Goal: Task Accomplishment & Management: Manage account settings

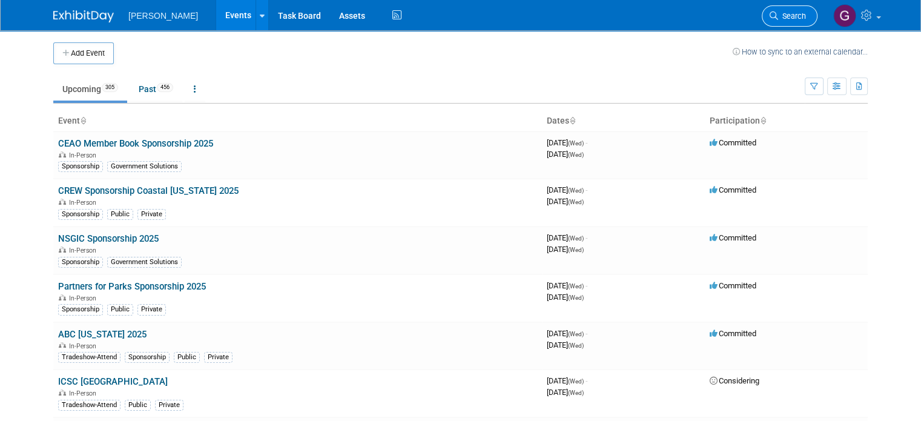
click at [806, 19] on span "Search" at bounding box center [792, 16] width 28 height 9
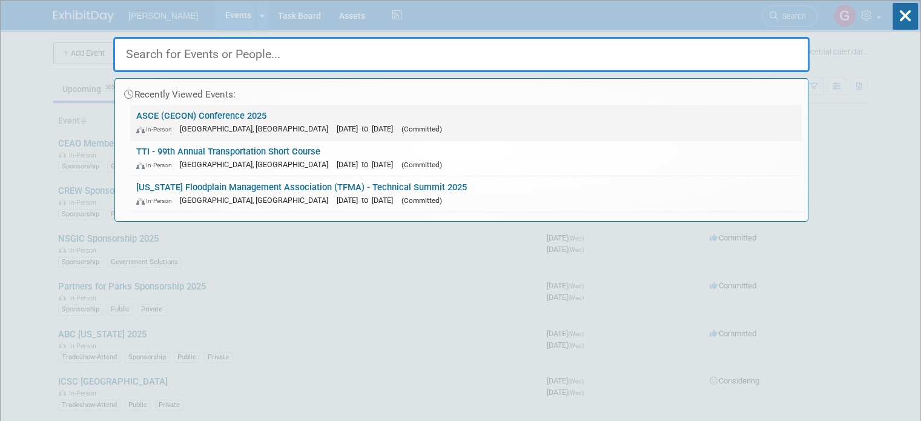
click at [235, 122] on div "In-Person San Marcos, TX Sep 17, 2025 to Sep 19, 2025 (Committed)" at bounding box center [465, 128] width 659 height 13
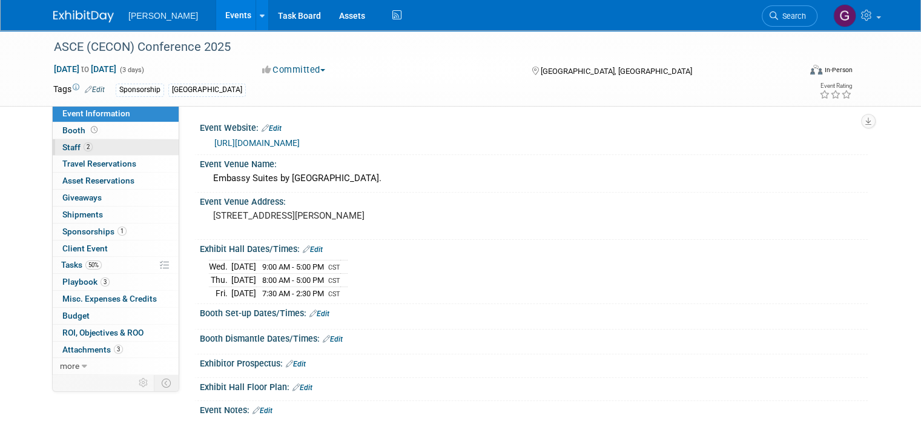
click at [104, 140] on link "2 Staff 2" at bounding box center [116, 147] width 126 height 16
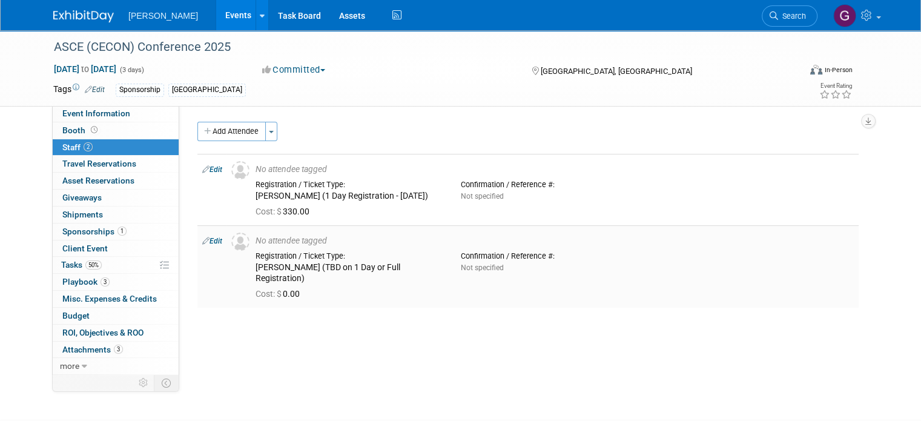
click at [205, 231] on td "Edit" at bounding box center [211, 266] width 29 height 82
click at [208, 240] on link "Edit" at bounding box center [212, 241] width 20 height 8
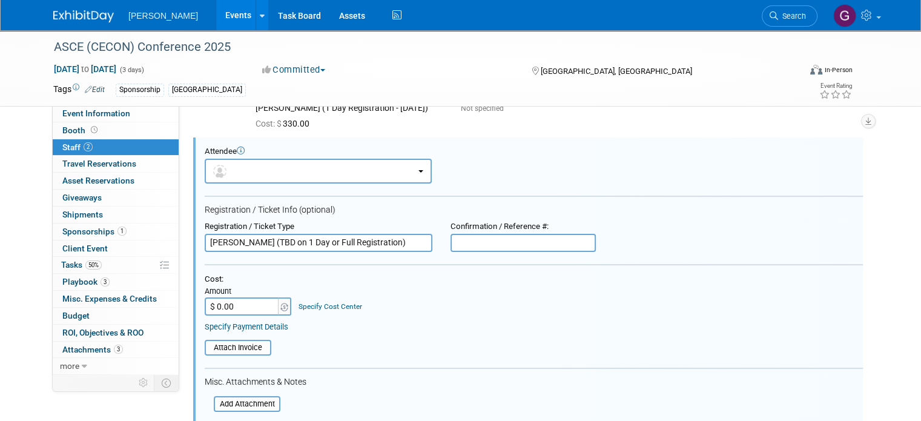
drag, startPoint x: 314, startPoint y: 240, endPoint x: 259, endPoint y: 239, distance: 54.5
click at [259, 239] on input "[PERSON_NAME] (TBD on 1 Day or Full Registration)" at bounding box center [319, 243] width 228 height 18
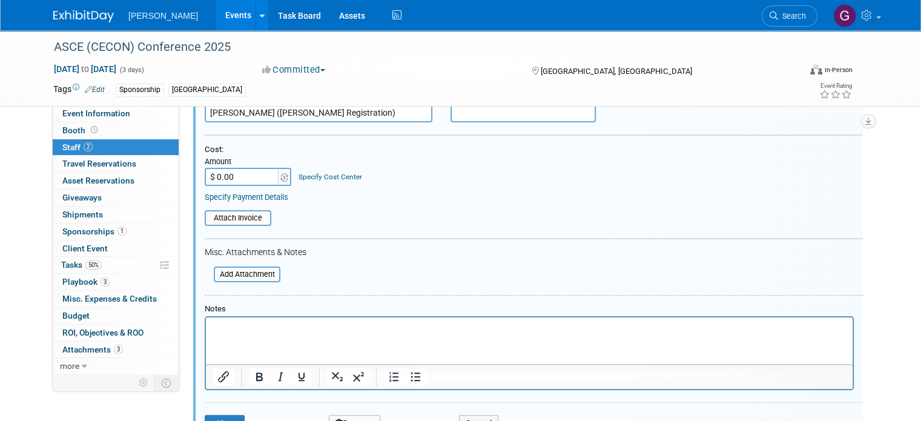
scroll to position [229, 0]
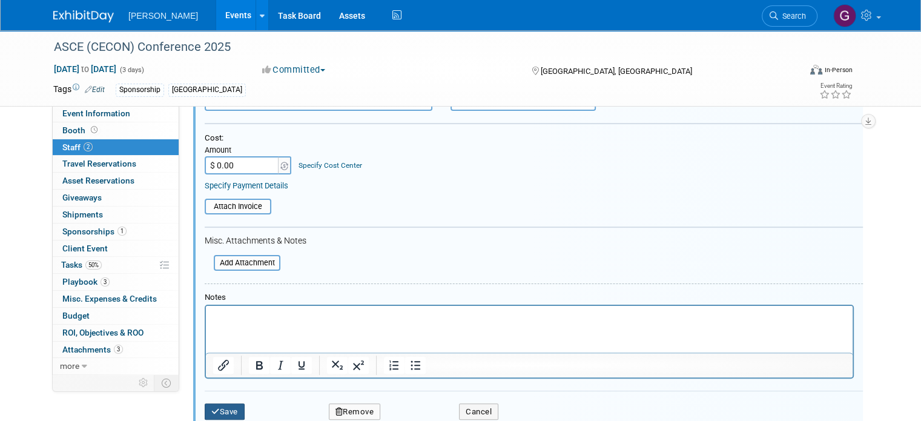
type input "[PERSON_NAME] ([PERSON_NAME] Registration)"
click at [225, 406] on button "Save" at bounding box center [225, 411] width 40 height 17
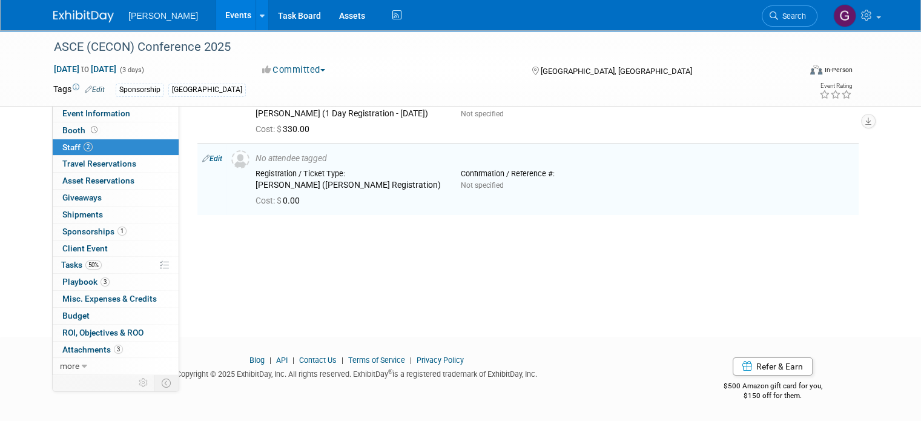
scroll to position [0, 0]
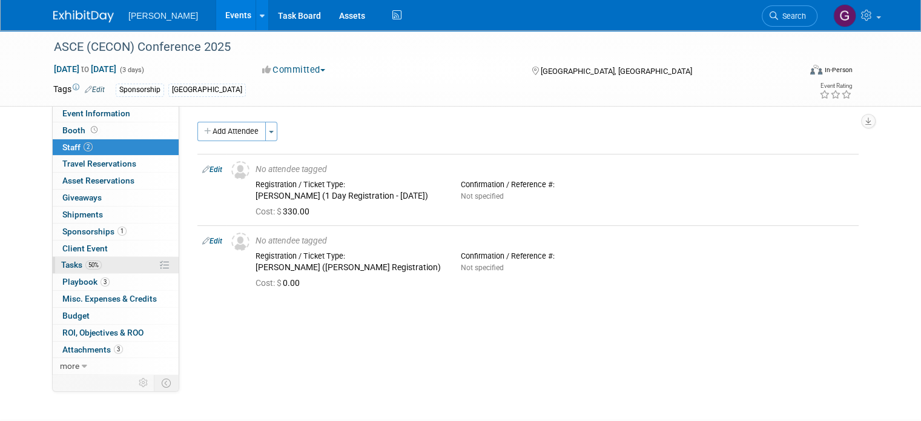
click at [102, 266] on link "50% Tasks 50%" at bounding box center [116, 265] width 126 height 16
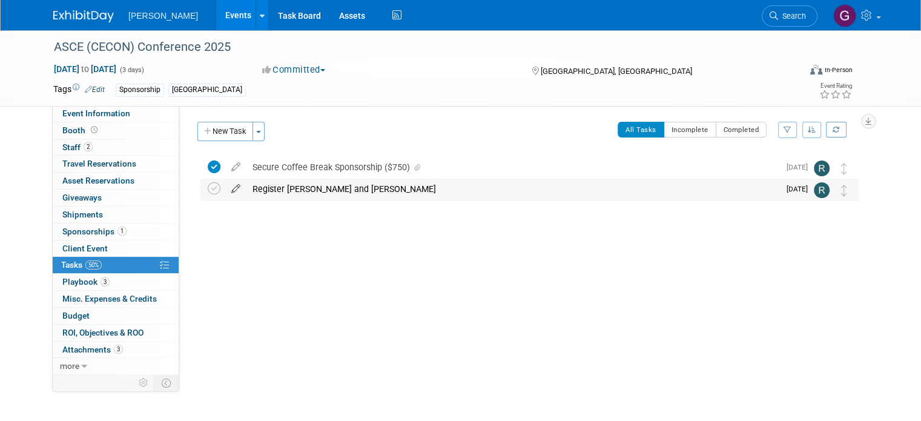
click at [225, 186] on icon at bounding box center [235, 186] width 21 height 15
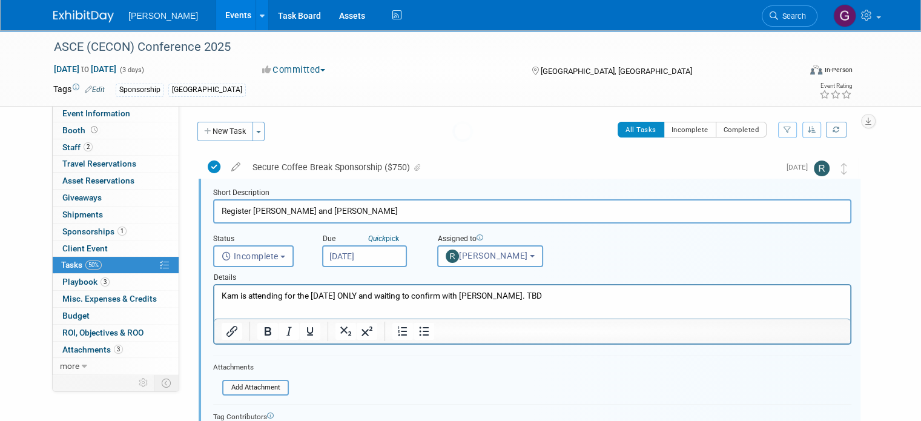
scroll to position [1, 0]
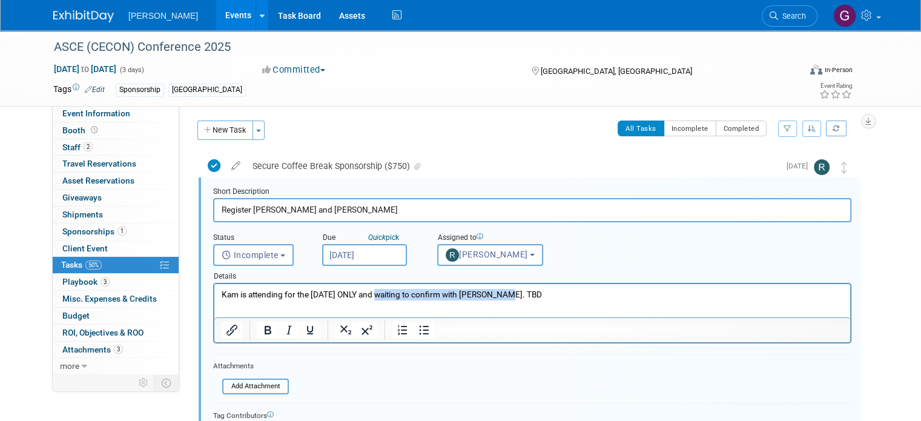
drag, startPoint x: 522, startPoint y: 292, endPoint x: 373, endPoint y: 285, distance: 149.1
click at [373, 285] on html "Kam is attending for the [DATE] ONLY and waiting to confirm with [PERSON_NAME].…" at bounding box center [532, 292] width 636 height 16
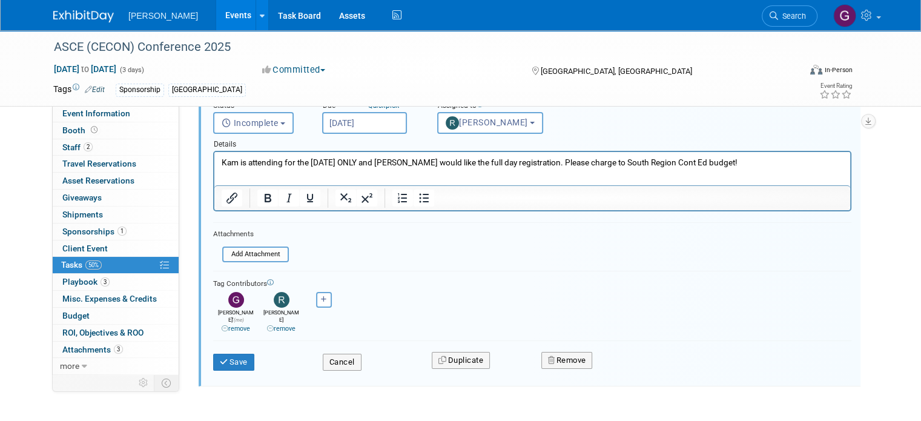
scroll to position [138, 0]
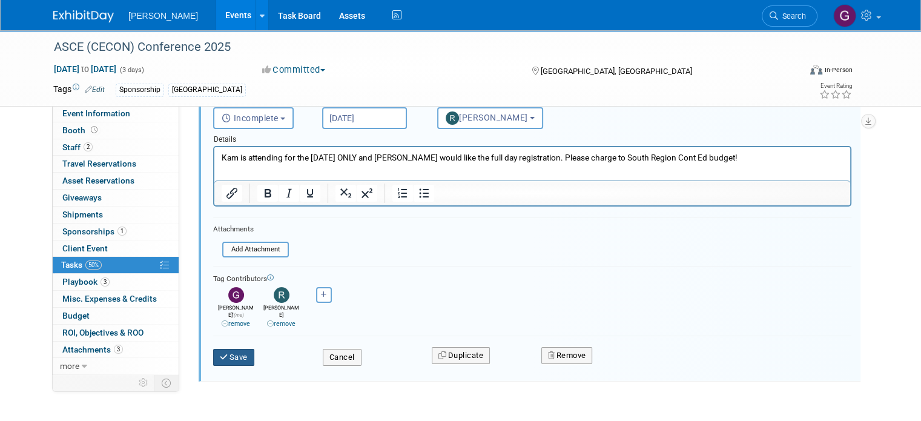
click at [239, 349] on button "Save" at bounding box center [233, 357] width 41 height 17
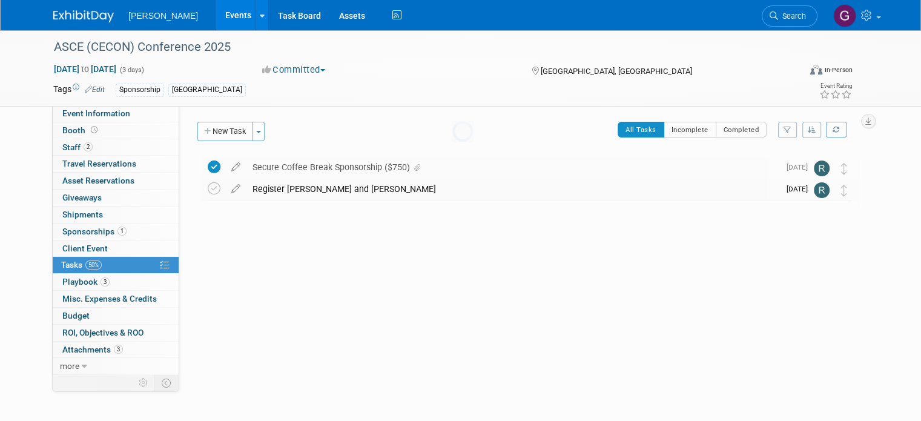
scroll to position [0, 0]
click at [375, 195] on div "Register [PERSON_NAME] and [PERSON_NAME]" at bounding box center [512, 189] width 533 height 21
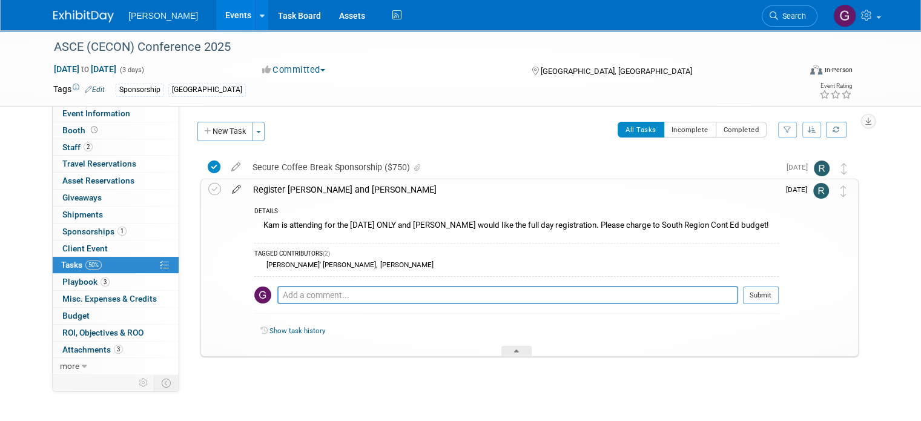
click at [228, 190] on icon at bounding box center [236, 186] width 21 height 15
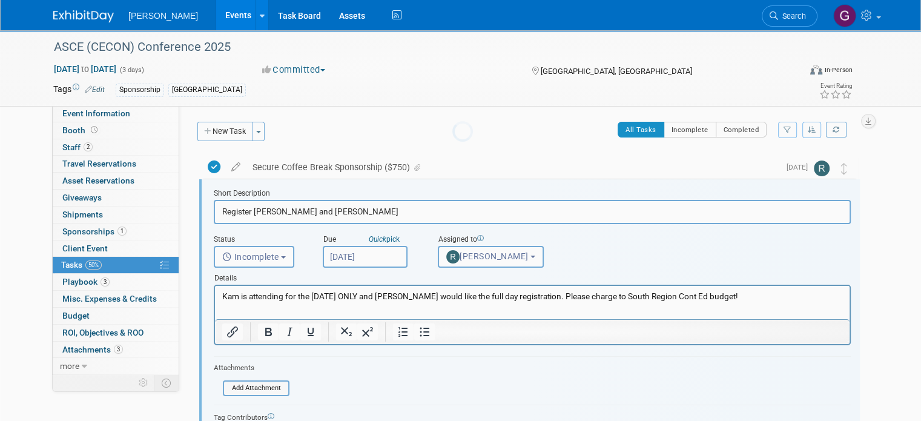
scroll to position [2, 0]
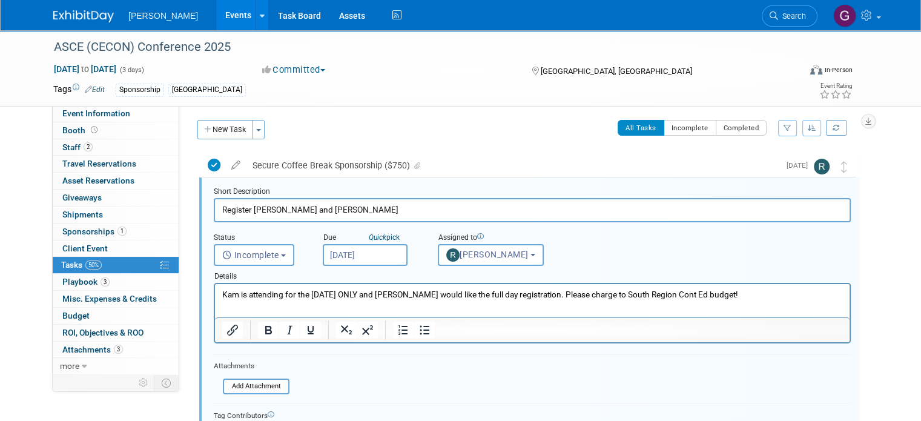
click at [390, 254] on input "[DATE]" at bounding box center [365, 255] width 85 height 22
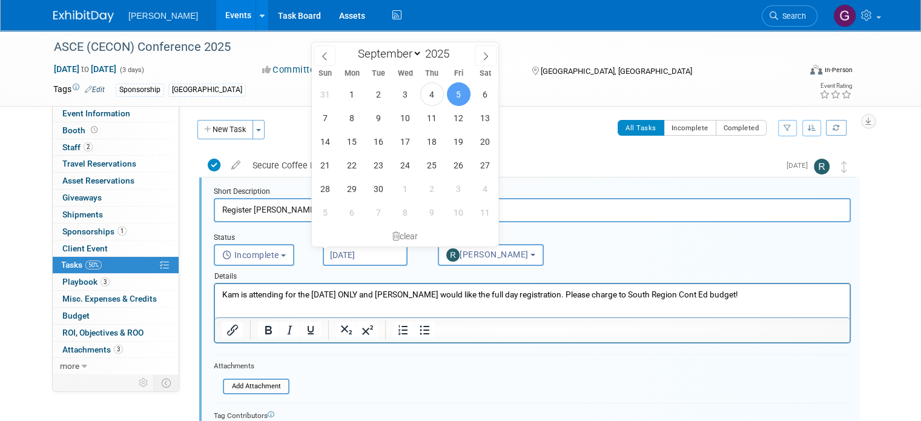
click at [390, 254] on input "[DATE]" at bounding box center [365, 255] width 85 height 22
click at [426, 268] on div "Details" at bounding box center [532, 274] width 637 height 17
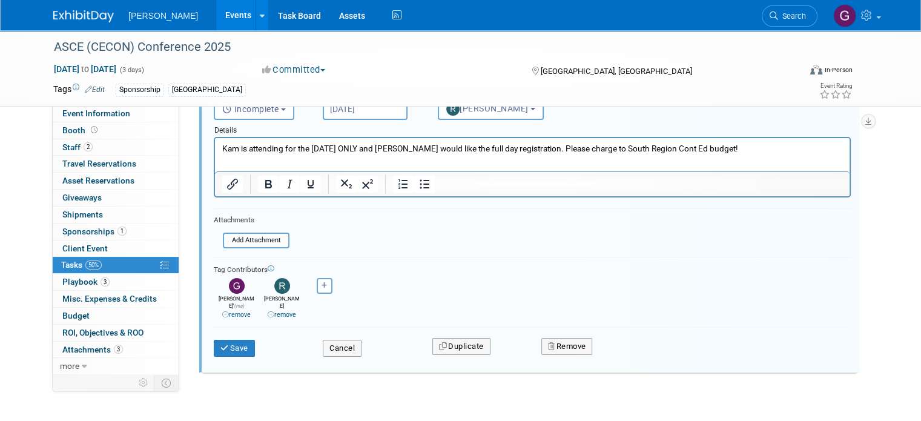
scroll to position [151, 0]
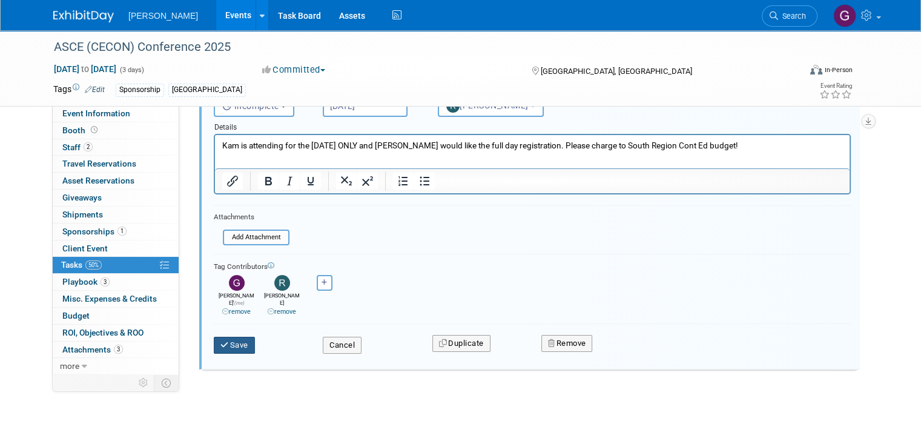
click at [239, 337] on button "Save" at bounding box center [234, 345] width 41 height 17
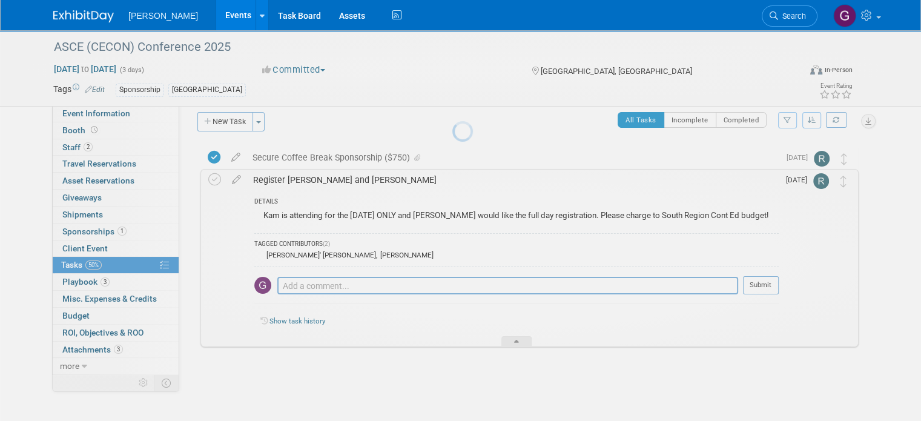
scroll to position [9, 0]
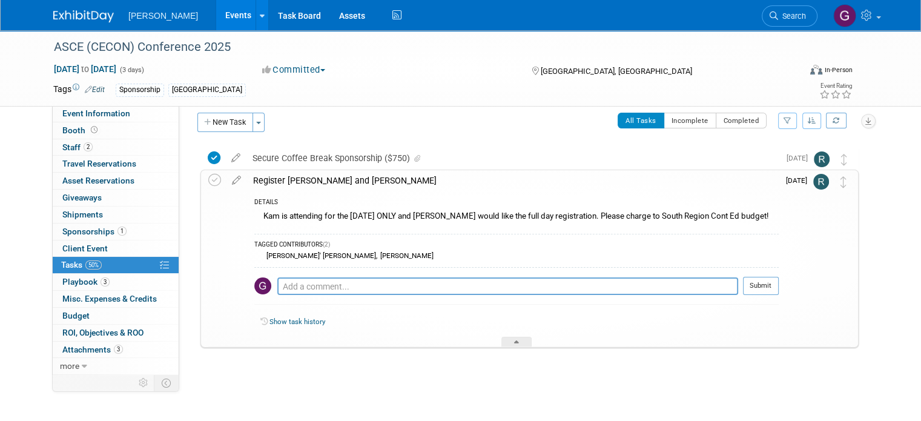
click at [312, 184] on div "Register [PERSON_NAME] and [PERSON_NAME]" at bounding box center [512, 180] width 531 height 21
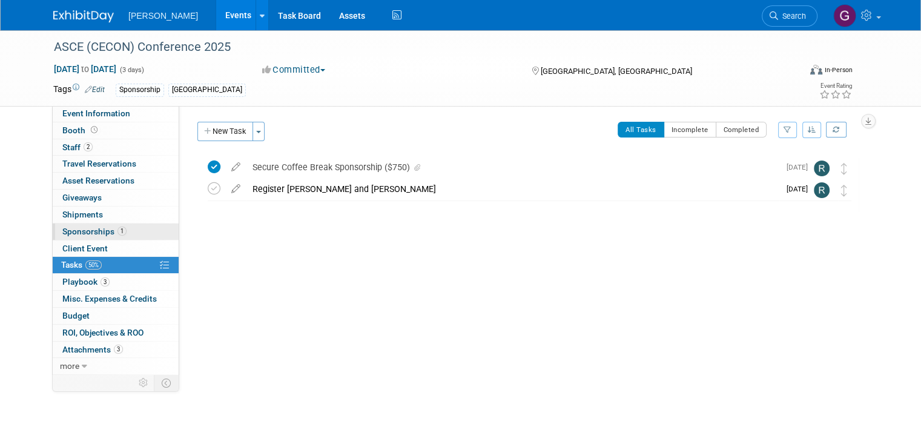
click at [141, 228] on link "1 Sponsorships 1" at bounding box center [116, 231] width 126 height 16
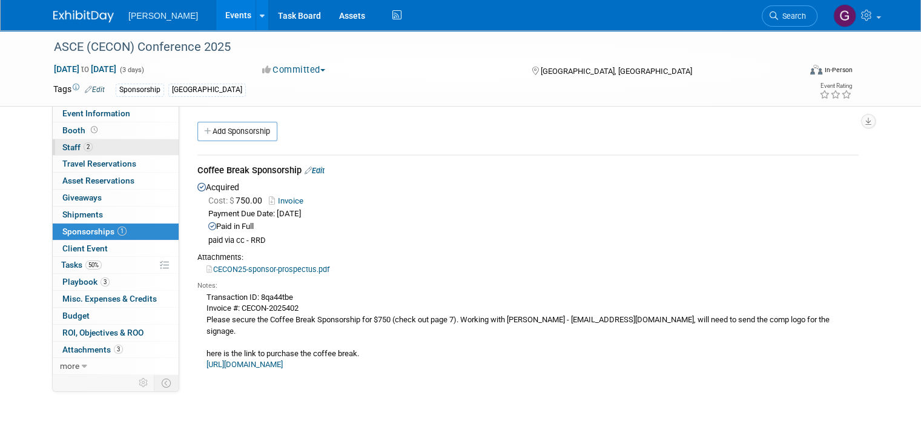
click at [120, 143] on link "2 Staff 2" at bounding box center [116, 147] width 126 height 16
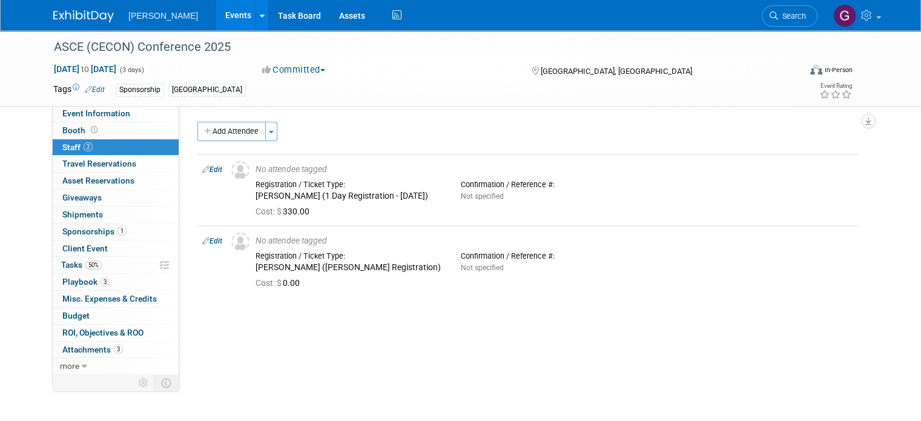
click at [53, 12] on img at bounding box center [83, 16] width 61 height 12
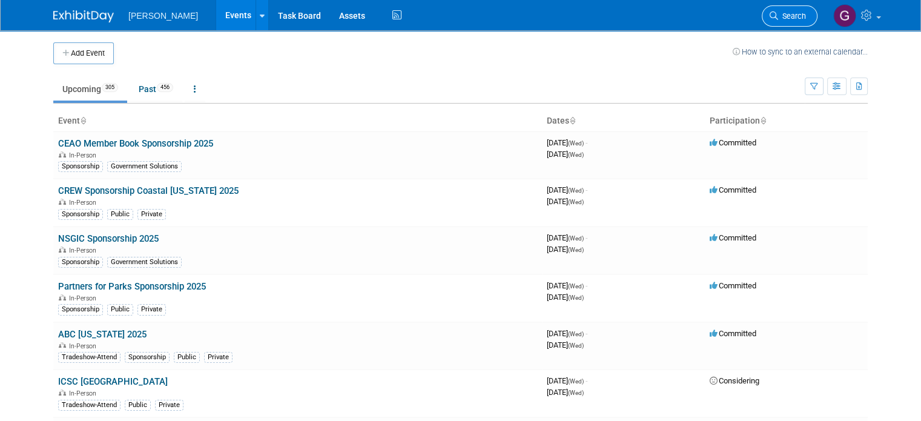
click at [789, 10] on link "Search" at bounding box center [790, 15] width 56 height 21
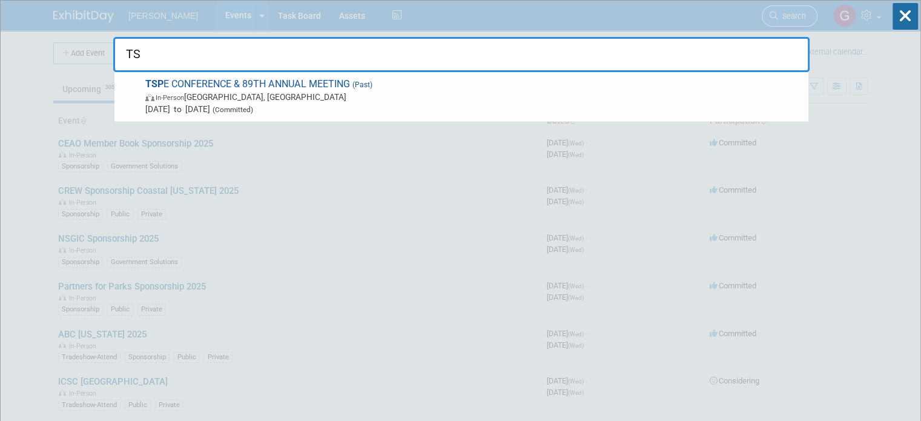
type input "T"
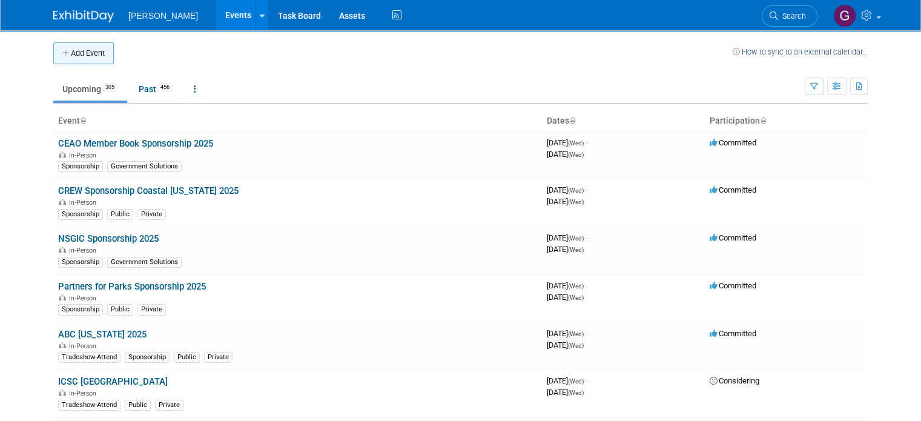
click at [82, 56] on button "Add Event" at bounding box center [83, 53] width 61 height 22
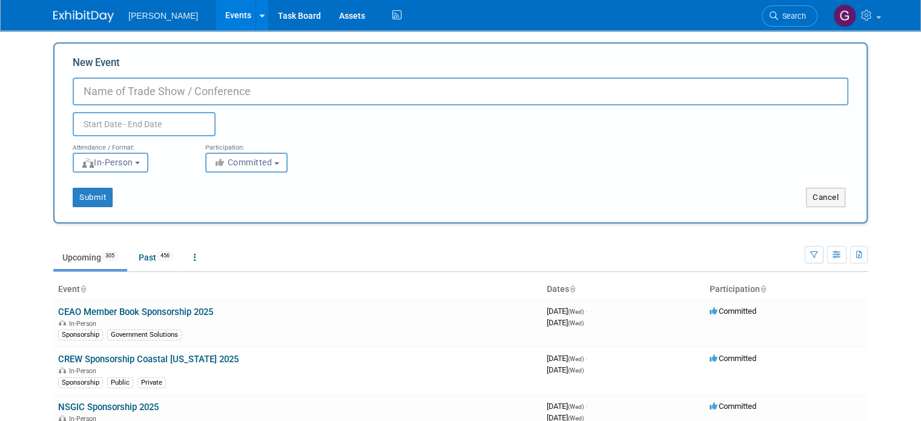
paste input "74th TSPS Convention Tech & Expo | Registration"
drag, startPoint x: 122, startPoint y: 91, endPoint x: 24, endPoint y: 89, distance: 97.5
click at [24, 89] on body "Woolpert Events Add Event Bulk Upload Events Shareable Event Boards Recently Vi…" at bounding box center [460, 210] width 921 height 421
click at [73, 87] on input "74th TSPS Convention Tech & Expo | Registration" at bounding box center [460, 91] width 775 height 28
type input "TSPS - 74th onvention Tech & Expo | Registration"
